Goal: Information Seeking & Learning: Learn about a topic

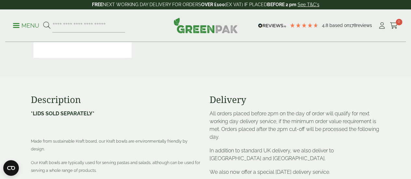
scroll to position [227, 0]
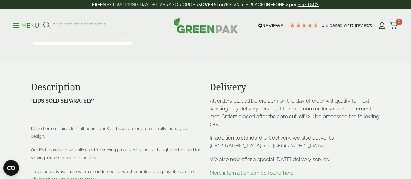
click at [84, 93] on h3 "Description" at bounding box center [116, 86] width 171 height 11
drag, startPoint x: 85, startPoint y: 110, endPoint x: 28, endPoint y: 106, distance: 57.6
click at [28, 106] on div "Description *LIDS SOLD SEPARATELY* Made from sustainable Kraft board, our Kraft…" at bounding box center [116, 182] width 179 height 202
copy h3 "Description"
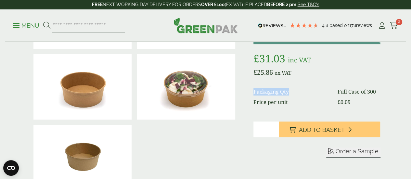
scroll to position [97, 0]
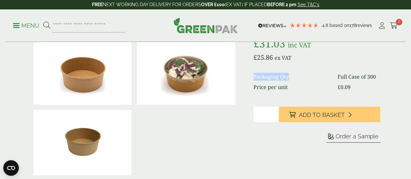
click at [315, 81] on dt "Packaging Qty" at bounding box center [291, 77] width 76 height 8
drag, startPoint x: 310, startPoint y: 86, endPoint x: 274, endPoint y: 86, distance: 36.0
click at [274, 81] on dt "Packaging Qty" at bounding box center [291, 77] width 76 height 8
copy dt "Packaging Qty"
